Goal: Task Accomplishment & Management: Use online tool/utility

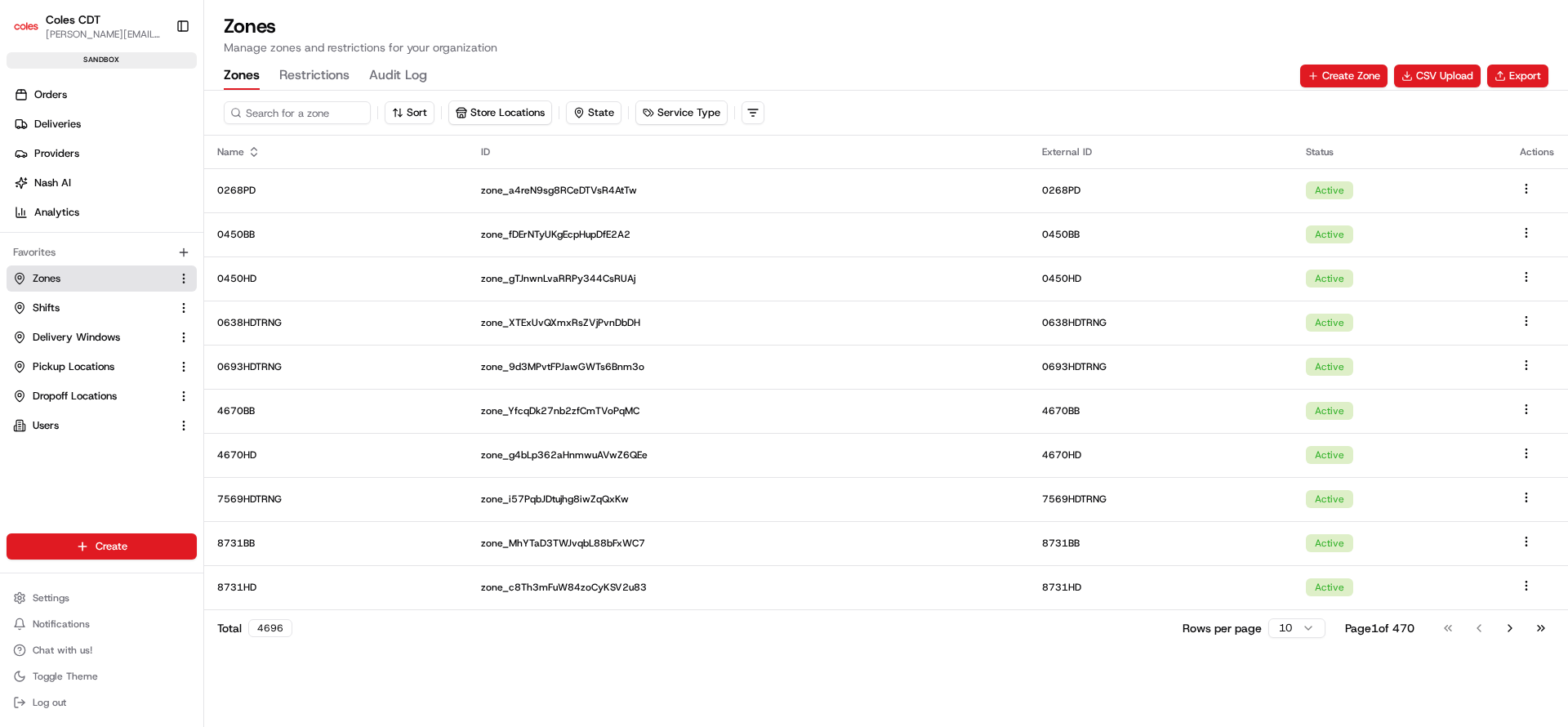
click at [56, 307] on span "Shifts" at bounding box center [46, 307] width 27 height 15
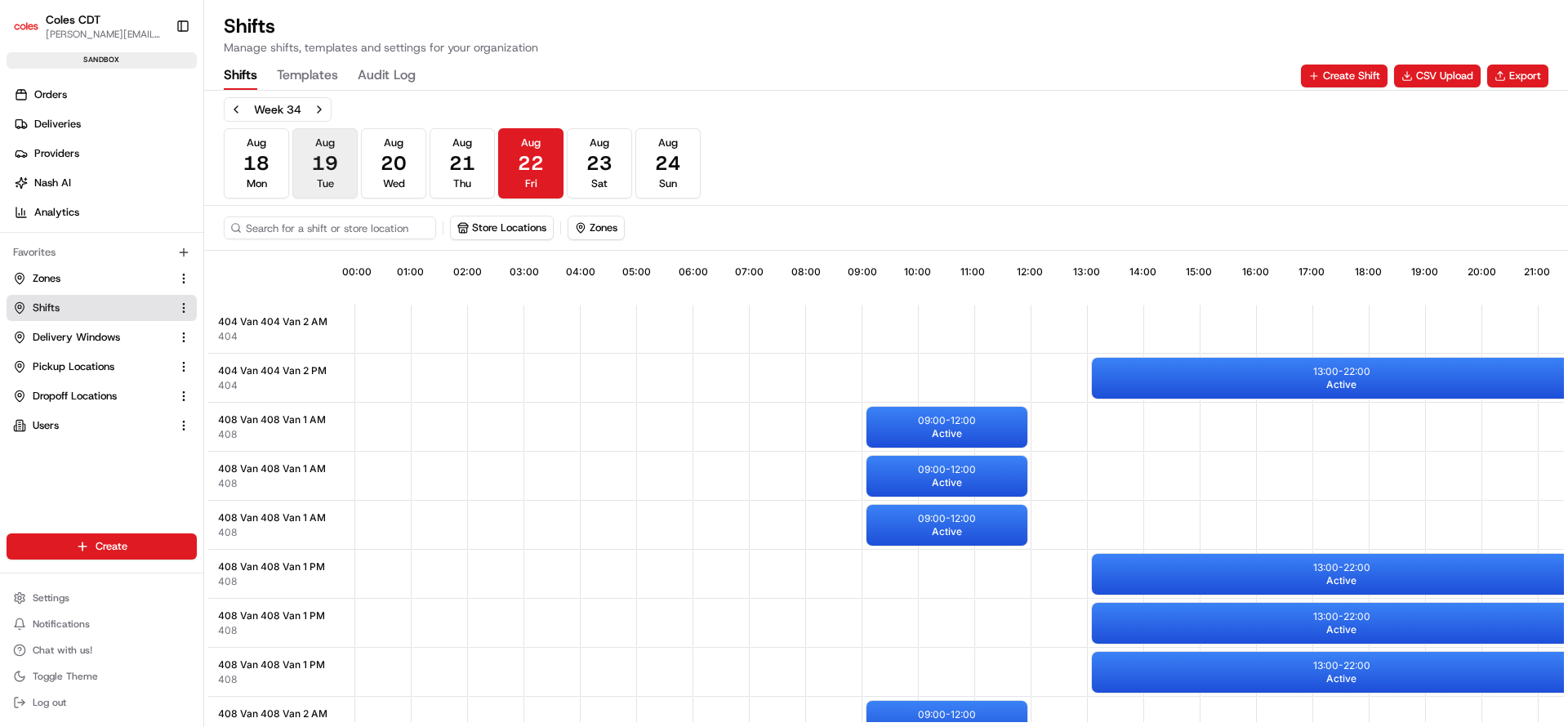
scroll to position [2605, 0]
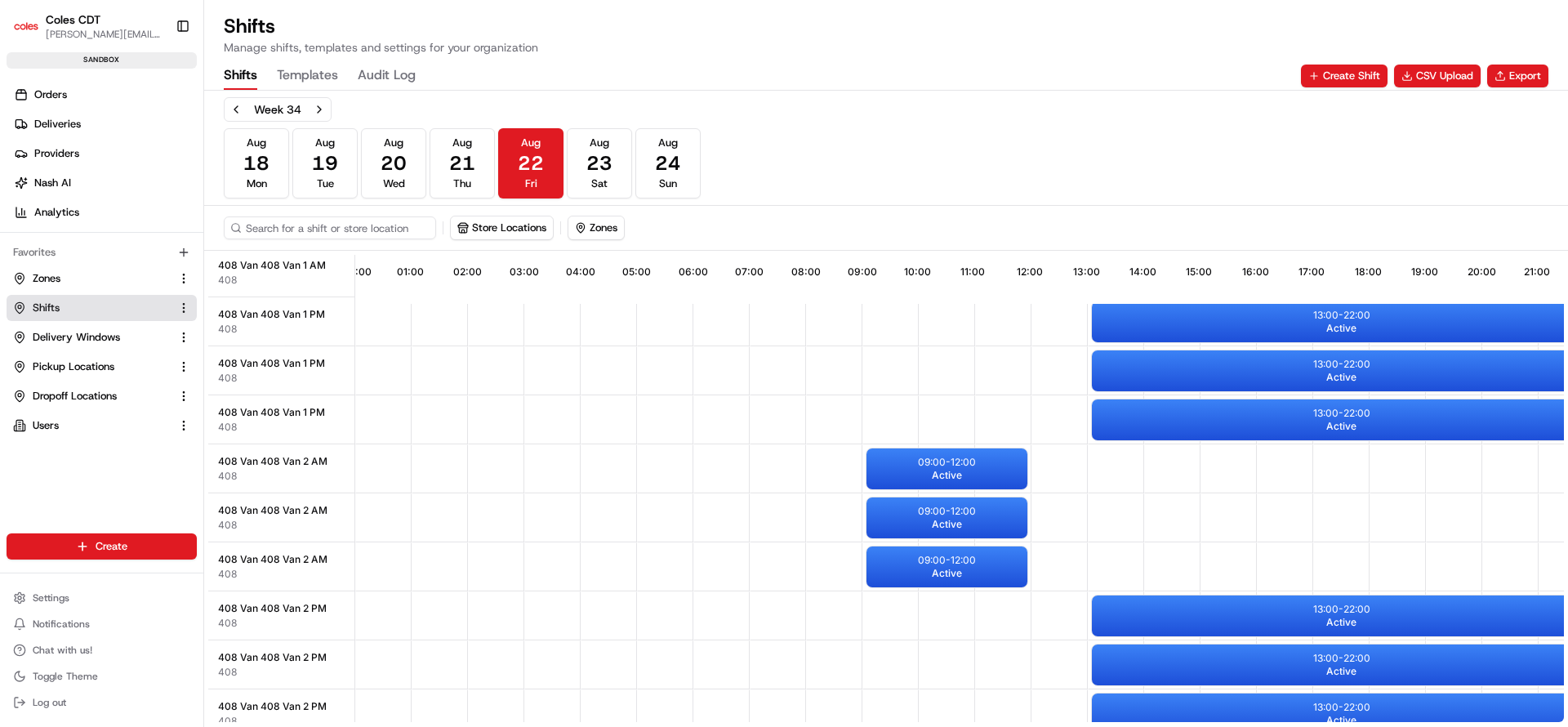
click at [322, 69] on button "Templates" at bounding box center [307, 76] width 62 height 28
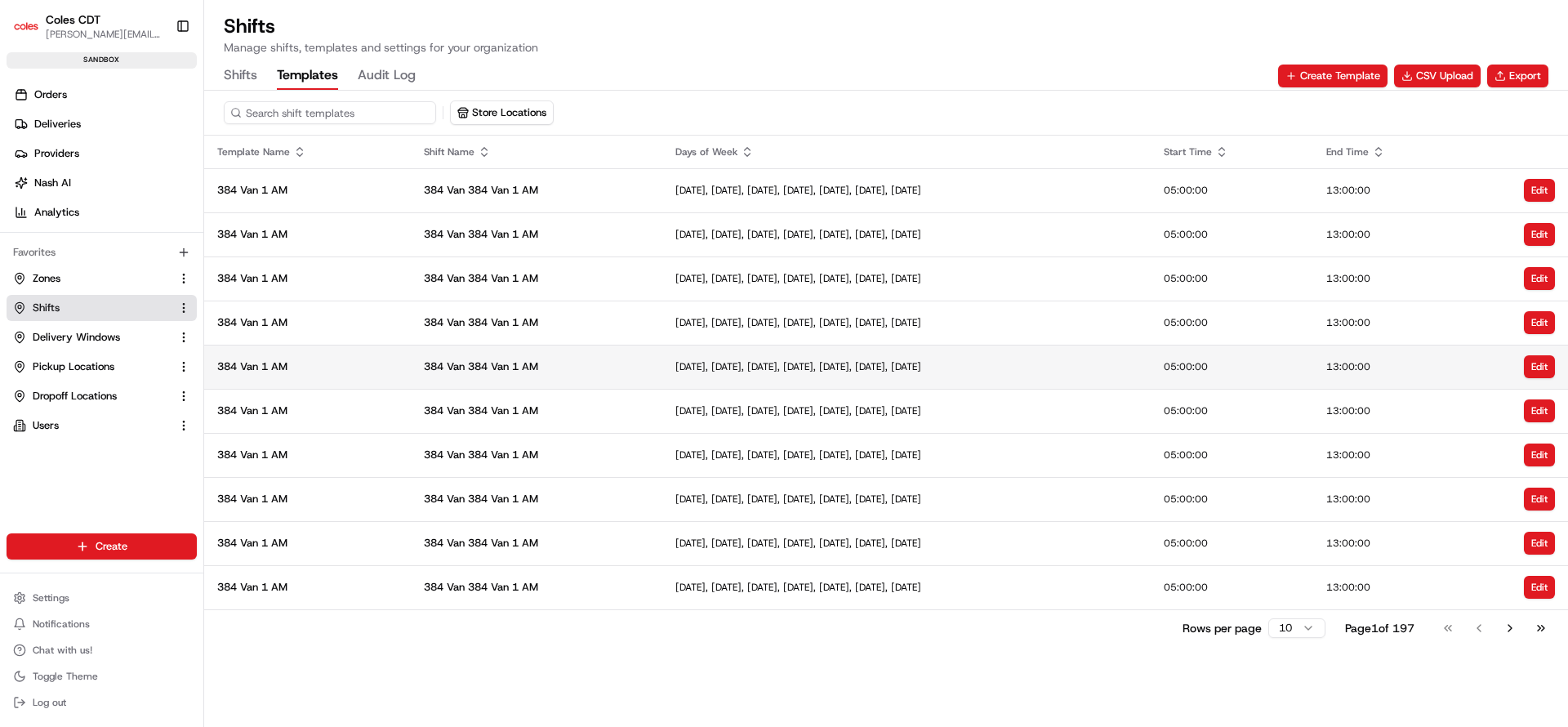
click at [273, 365] on span "384 Van 1 AM" at bounding box center [307, 367] width 181 height 15
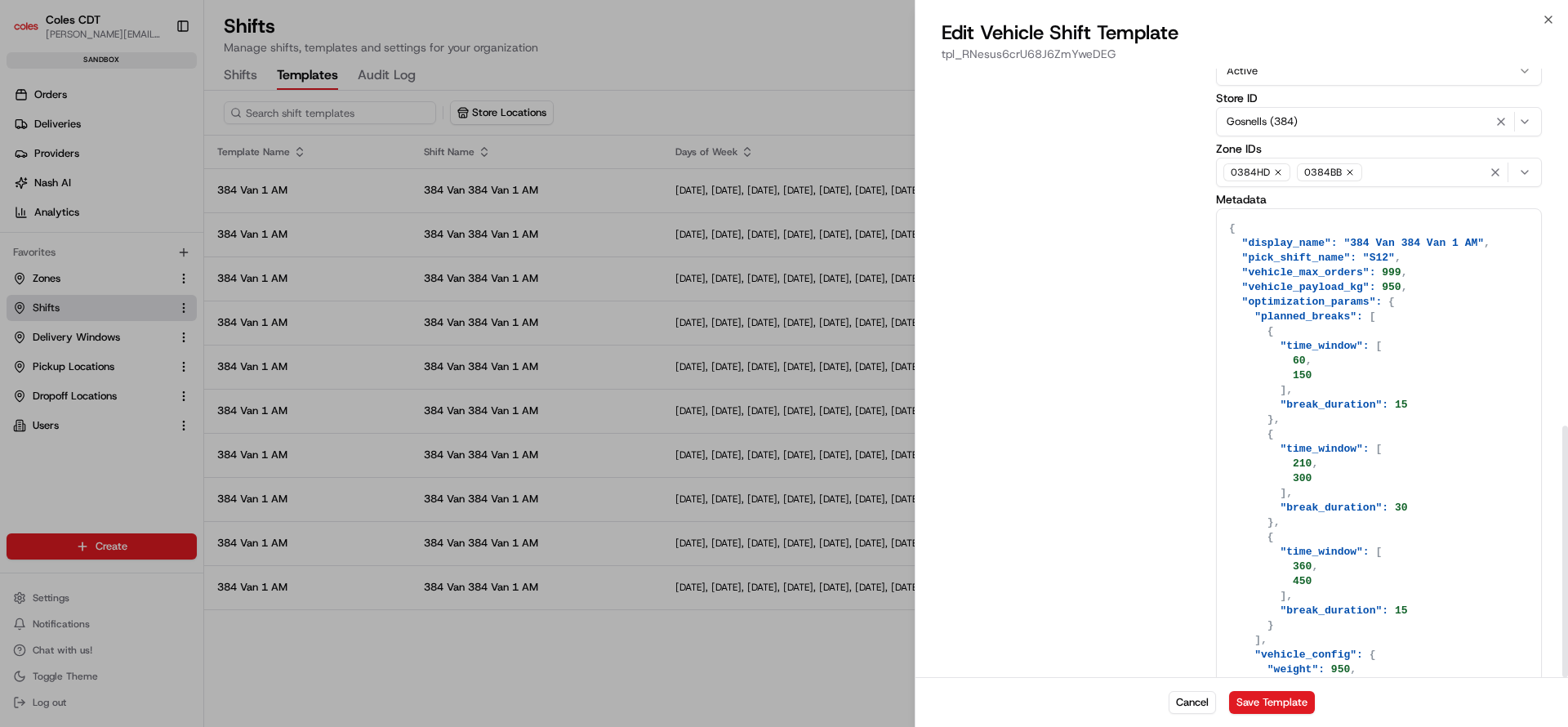
scroll to position [864, 0]
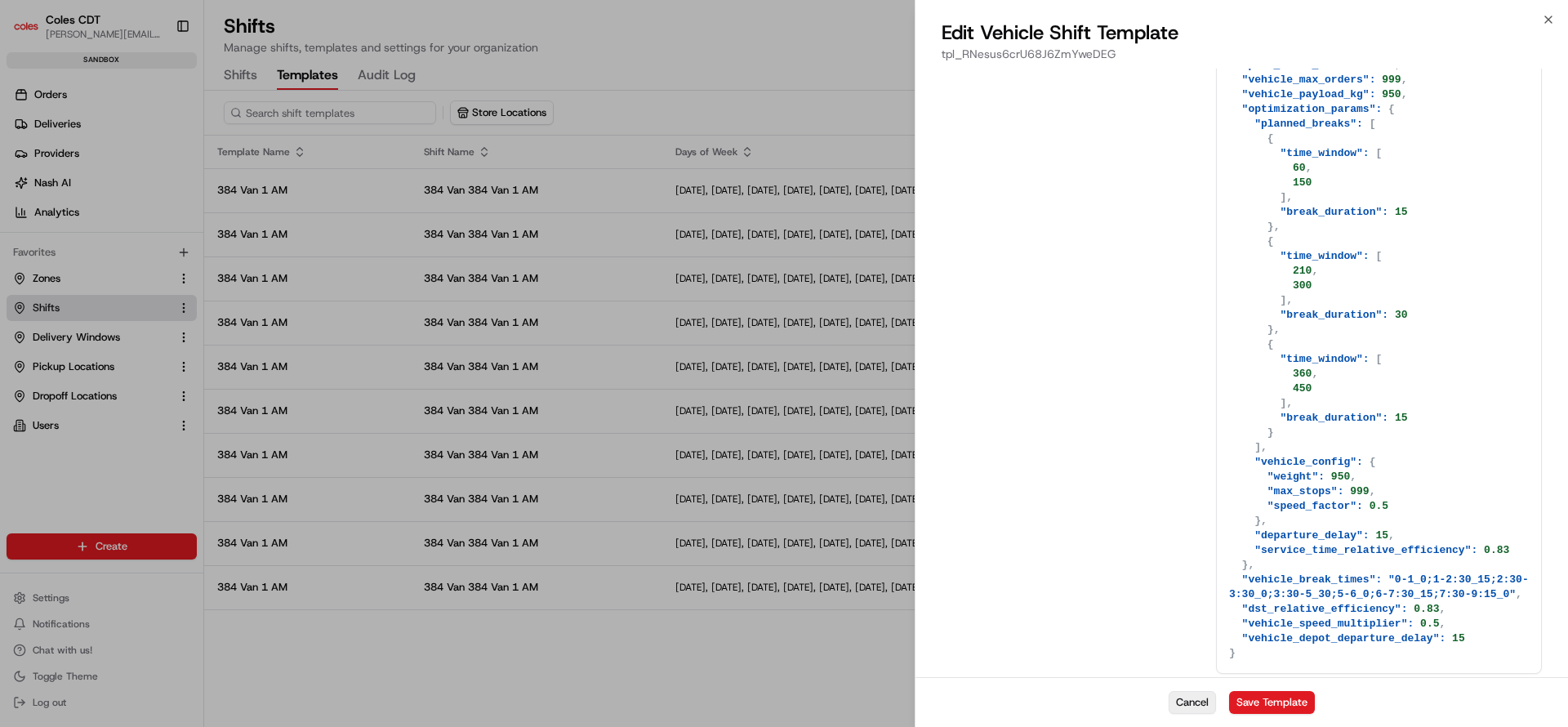
click at [1183, 702] on button "Cancel" at bounding box center [1192, 703] width 48 height 23
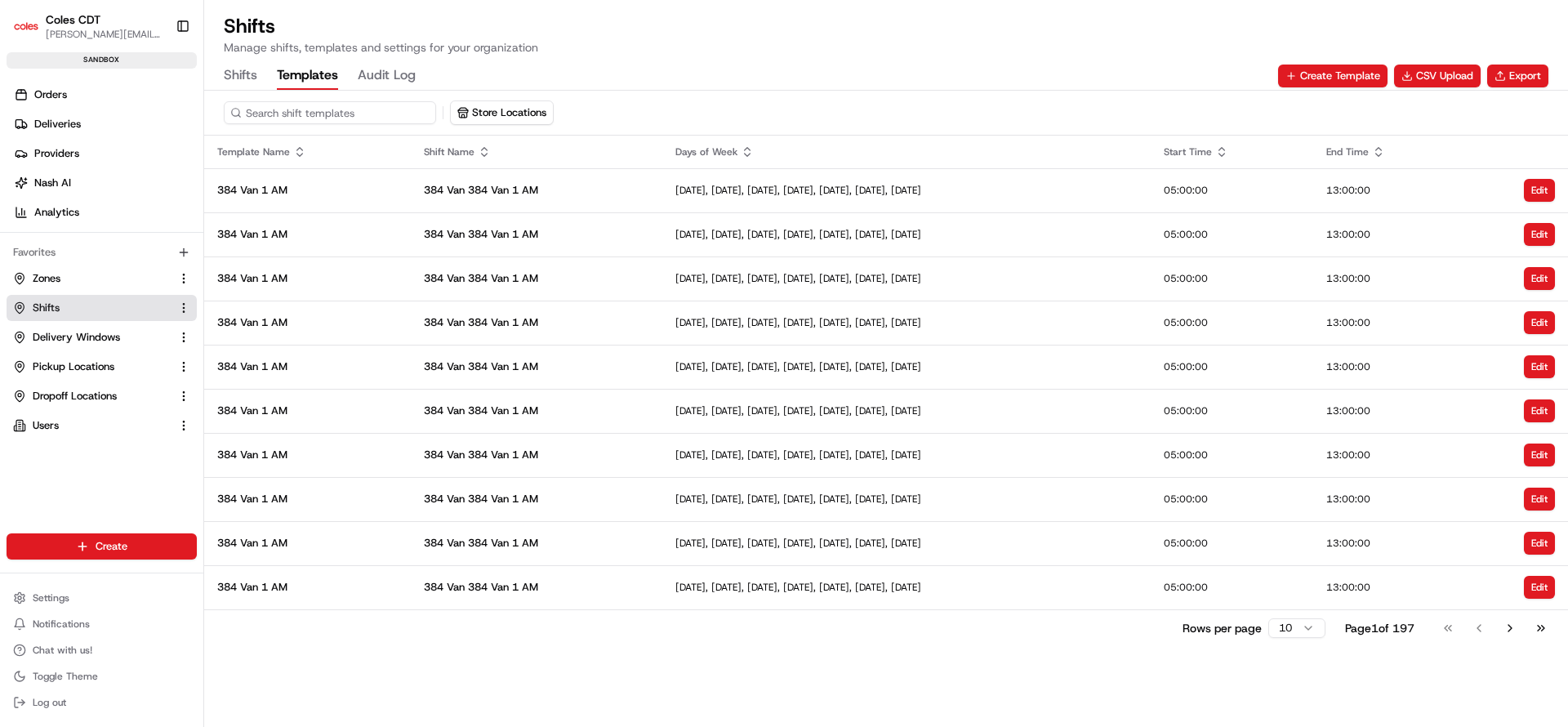
click at [246, 69] on button "Shifts" at bounding box center [240, 76] width 34 height 28
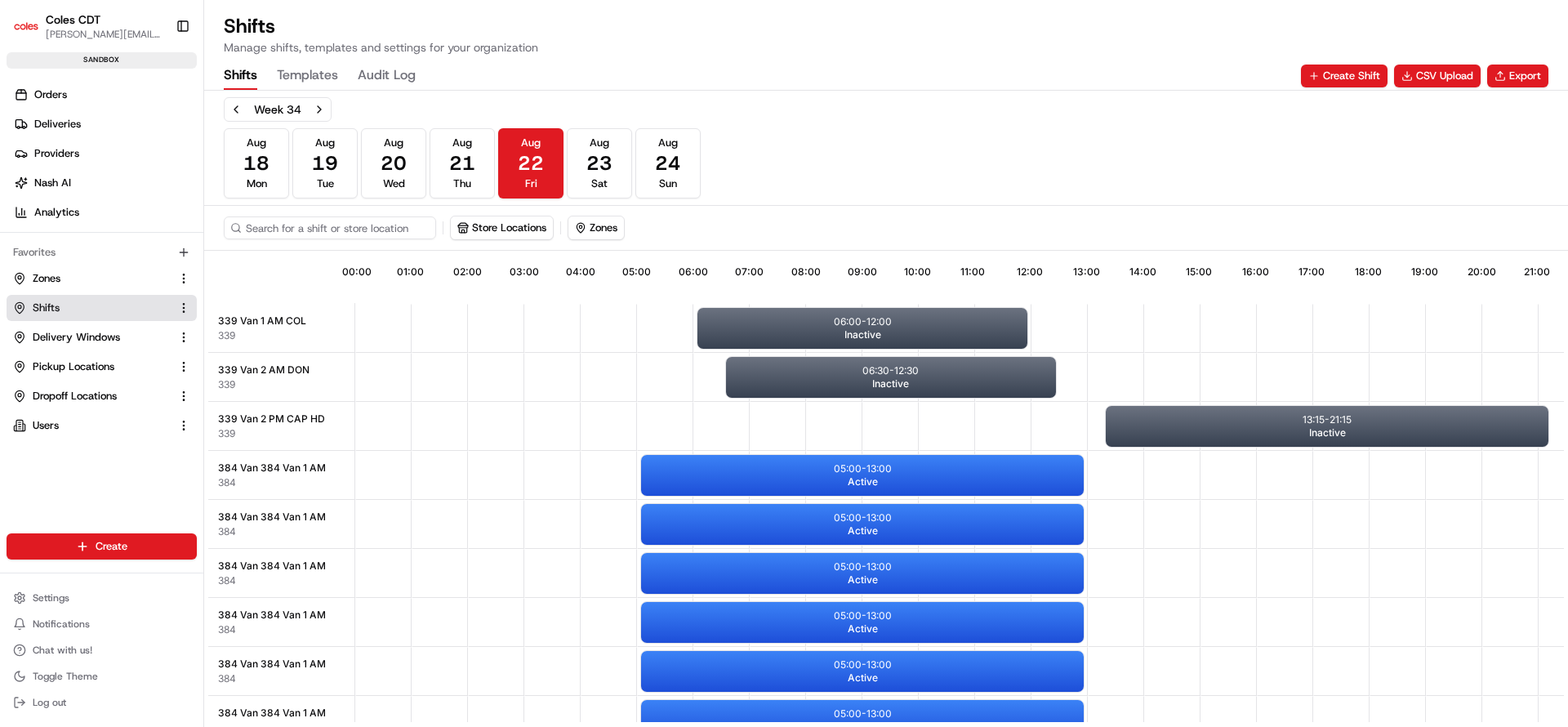
scroll to position [0, 152]
click at [1452, 74] on button "CSV Upload" at bounding box center [1438, 76] width 87 height 23
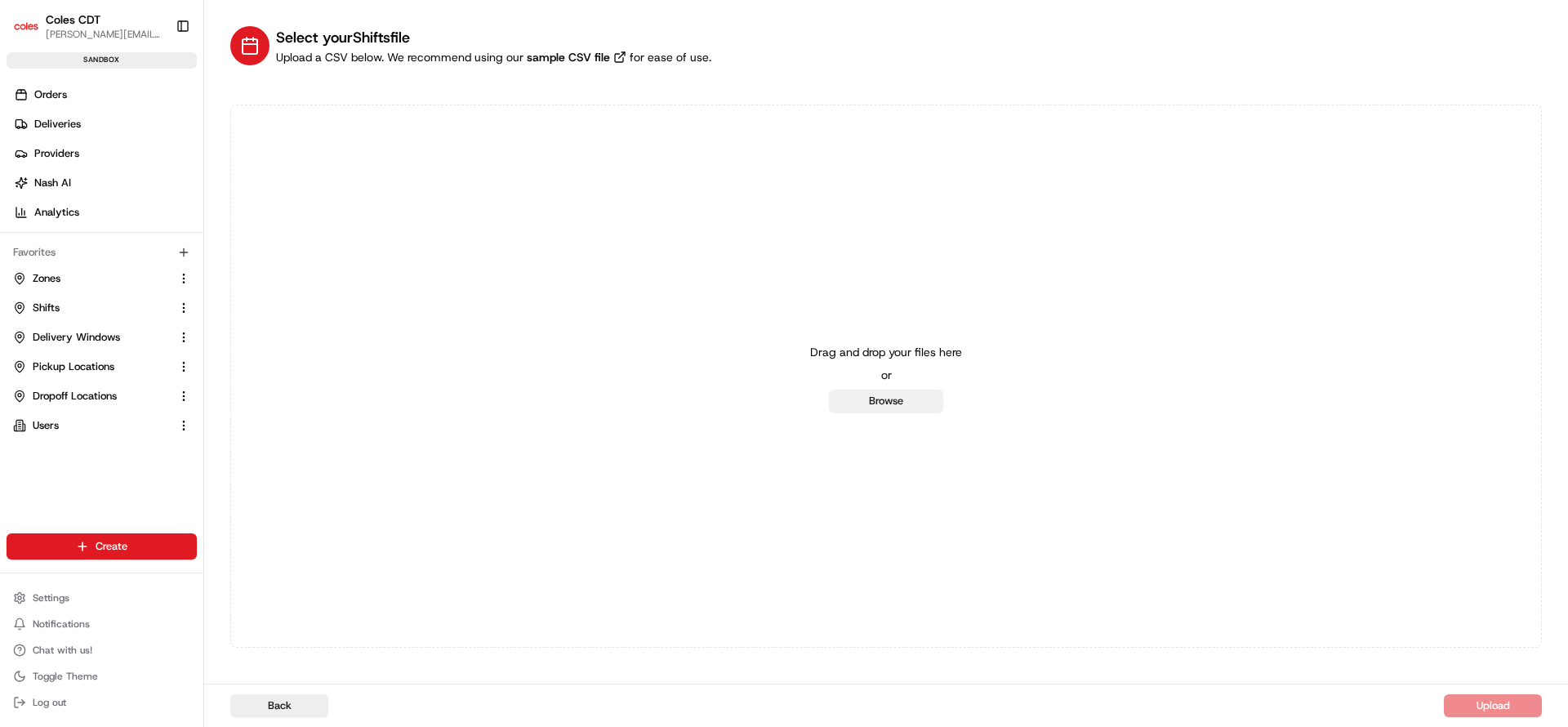
click at [920, 406] on button "Browse" at bounding box center [886, 401] width 115 height 23
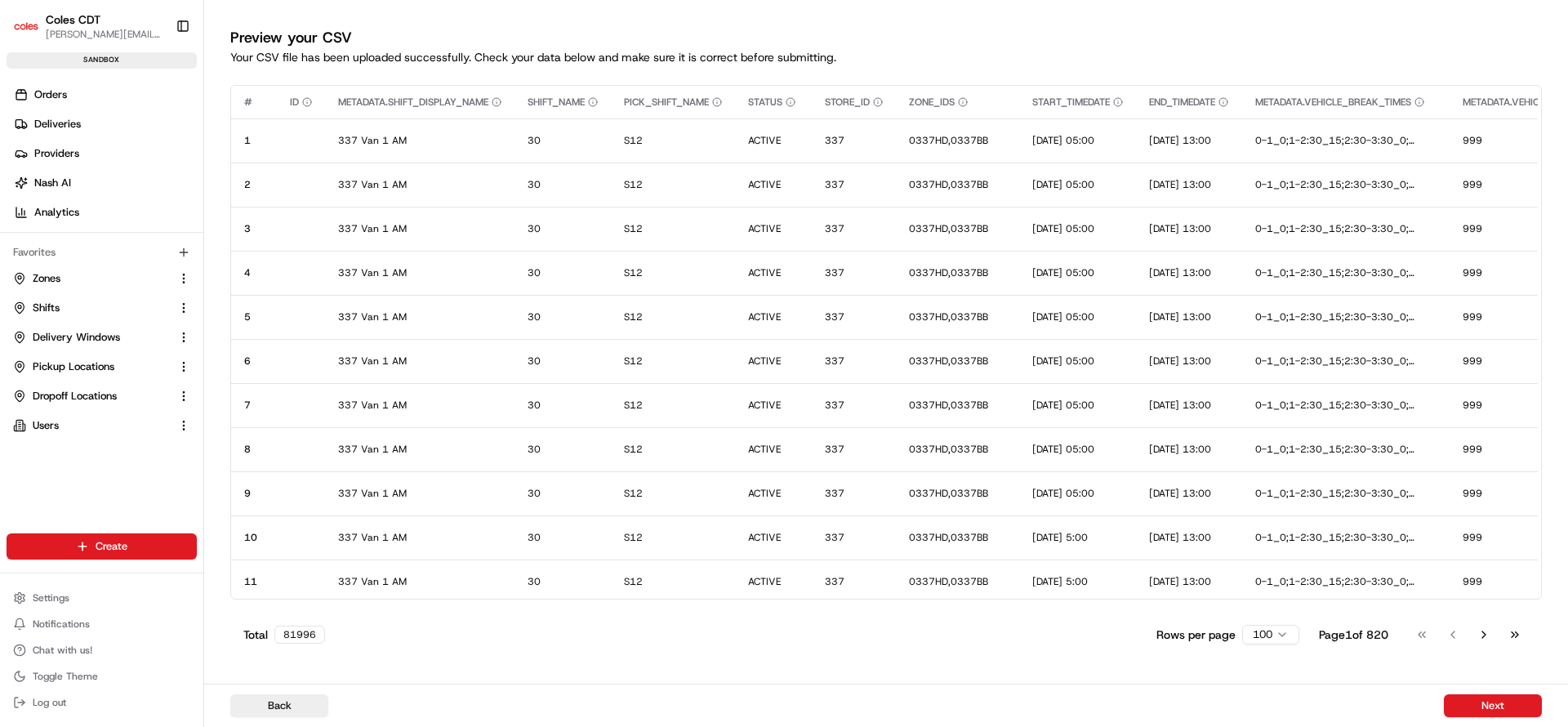
click at [993, 671] on div "Preview your CSV Your CSV file has been uploaded successfully. Check your data …" at bounding box center [886, 337] width 1364 height 674
click at [1479, 709] on button "Next" at bounding box center [1492, 706] width 98 height 23
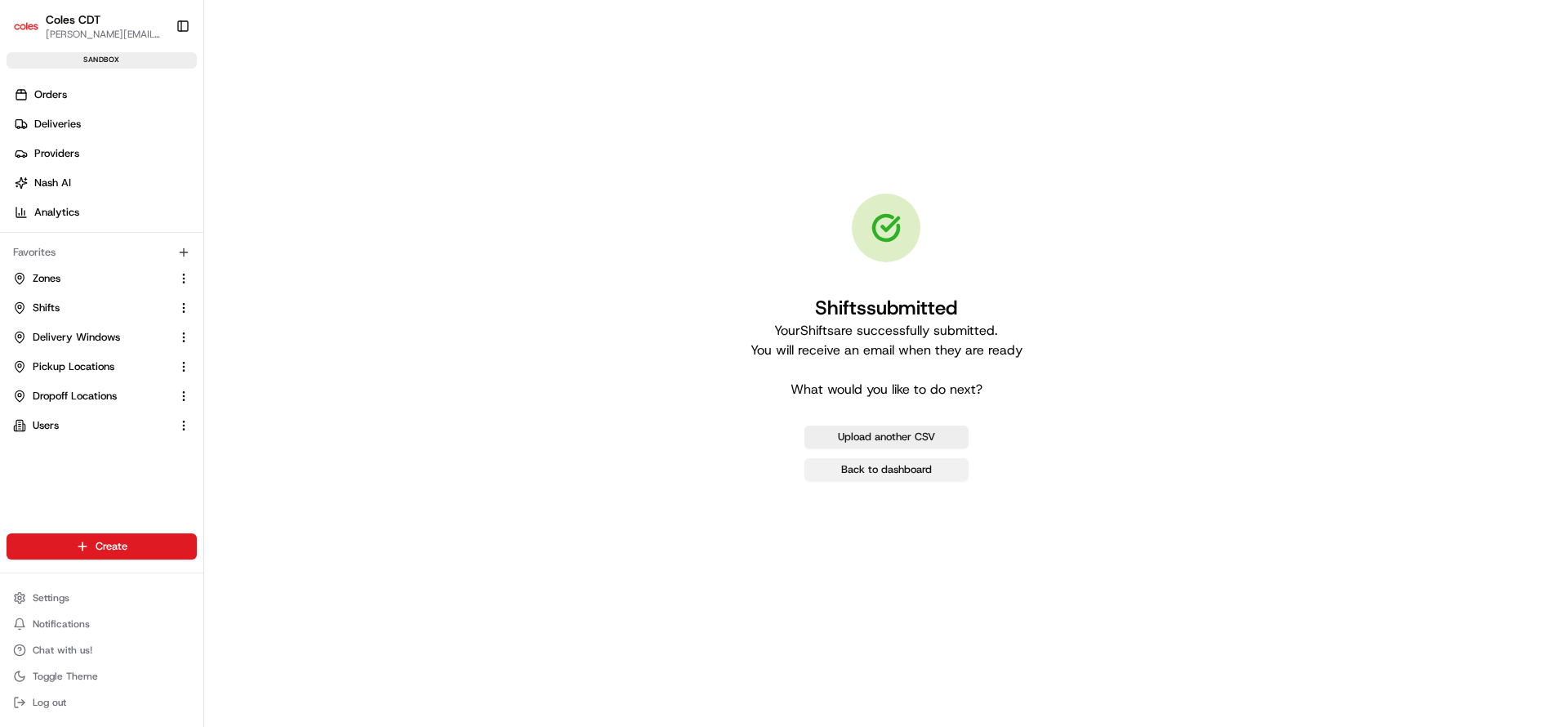
click at [880, 474] on link "Back to dashboard" at bounding box center [886, 470] width 164 height 23
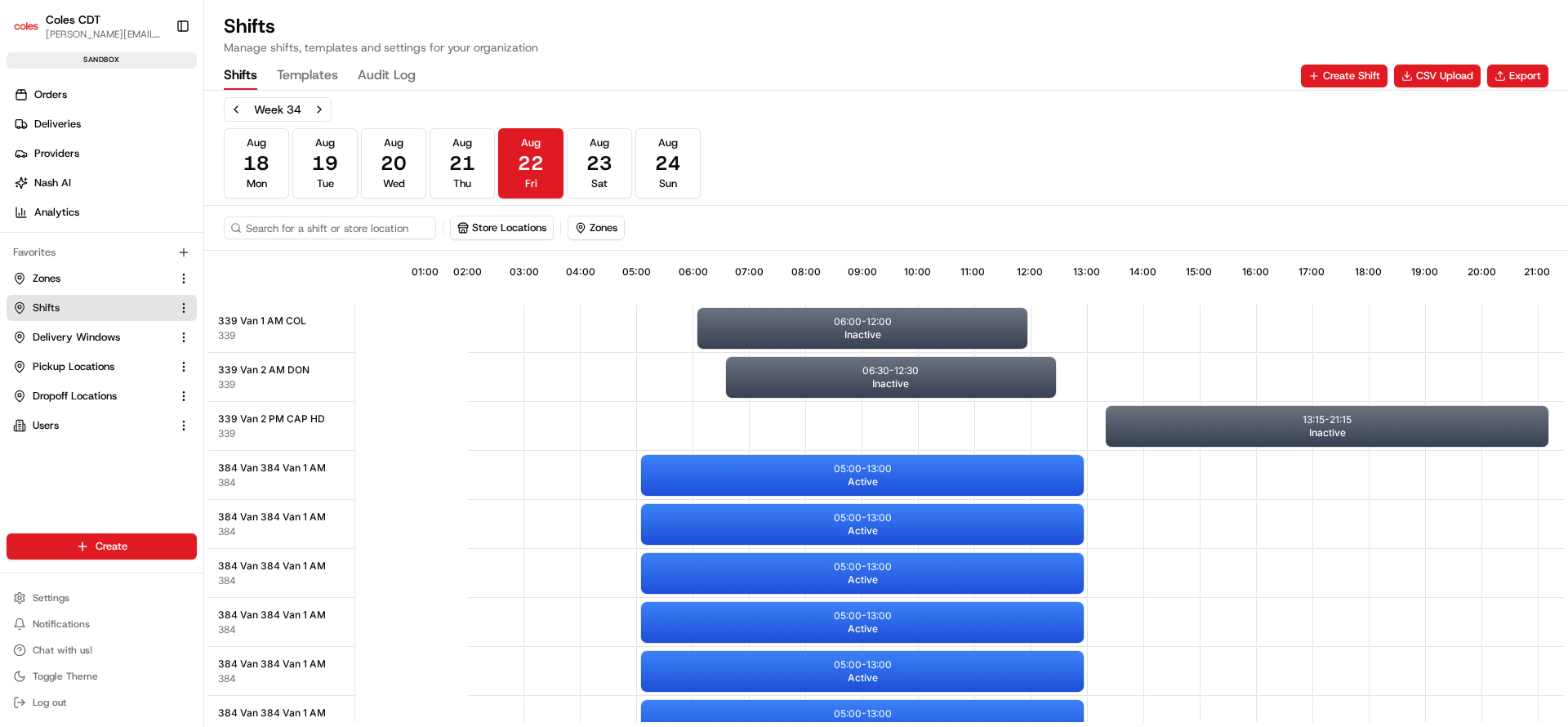
scroll to position [0, 152]
